Goal: Information Seeking & Learning: Learn about a topic

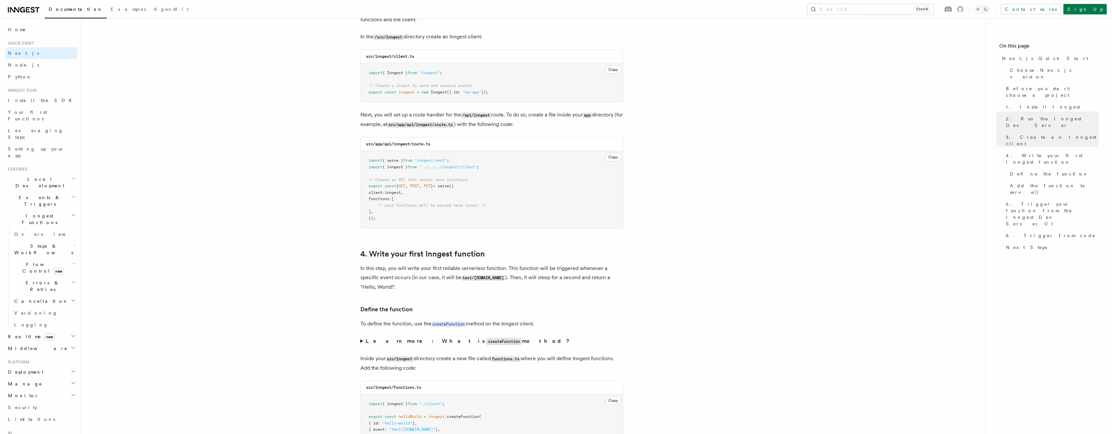
scroll to position [91, 0]
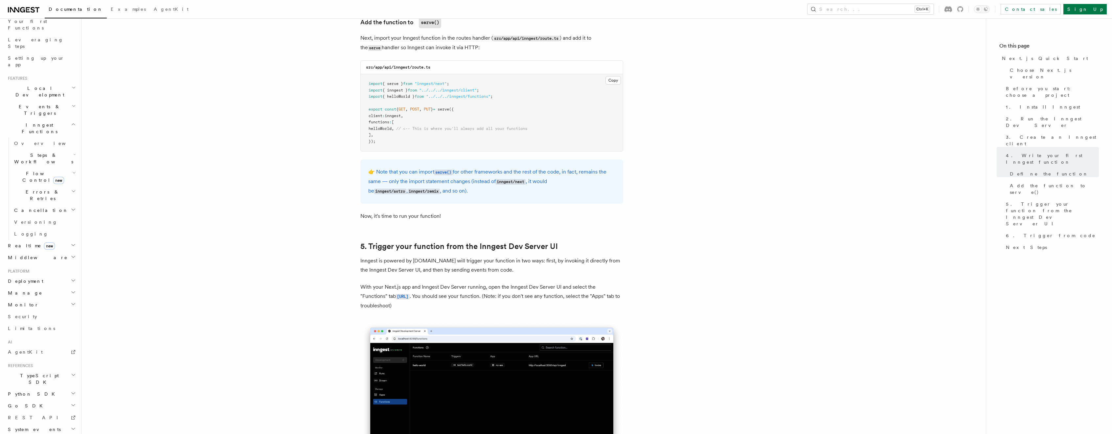
click at [65, 370] on h2 "TypeScript SDK" at bounding box center [41, 379] width 72 height 18
click at [37, 425] on link "Testing" at bounding box center [44, 431] width 66 height 12
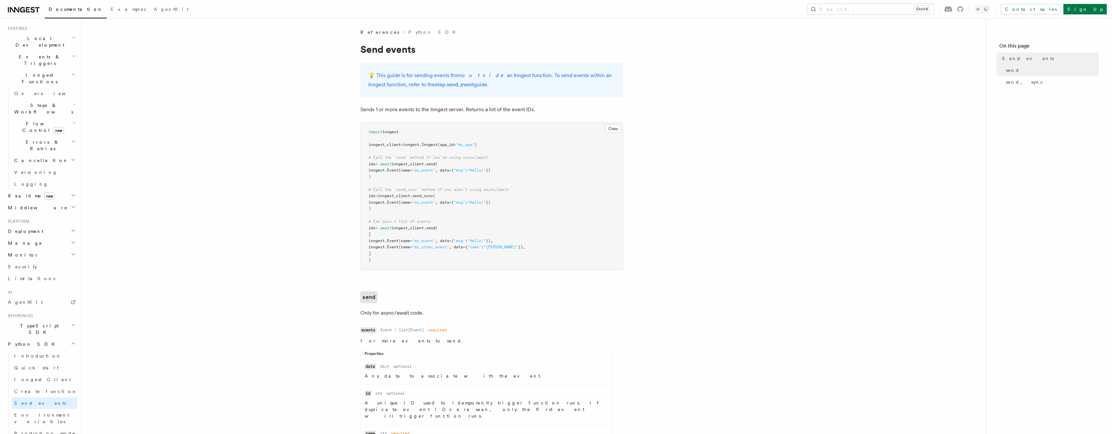
scroll to position [221, 0]
click at [73, 245] on icon "button" at bounding box center [73, 246] width 3 height 2
click at [41, 307] on link "Send events" at bounding box center [44, 313] width 66 height 12
